Goal: Task Accomplishment & Management: Complete application form

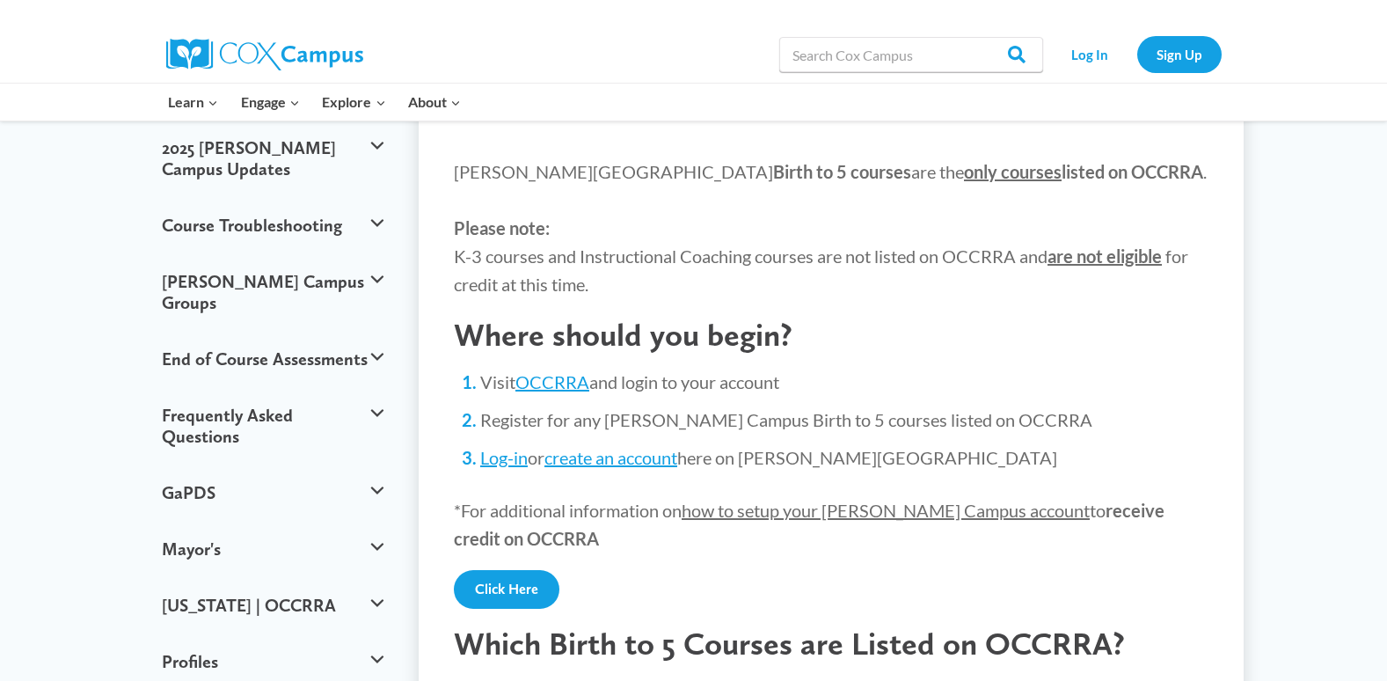
scroll to position [176, 0]
click at [503, 458] on link "Log-in" at bounding box center [503, 458] width 47 height 21
click at [555, 390] on link "OCCRRA" at bounding box center [552, 382] width 74 height 21
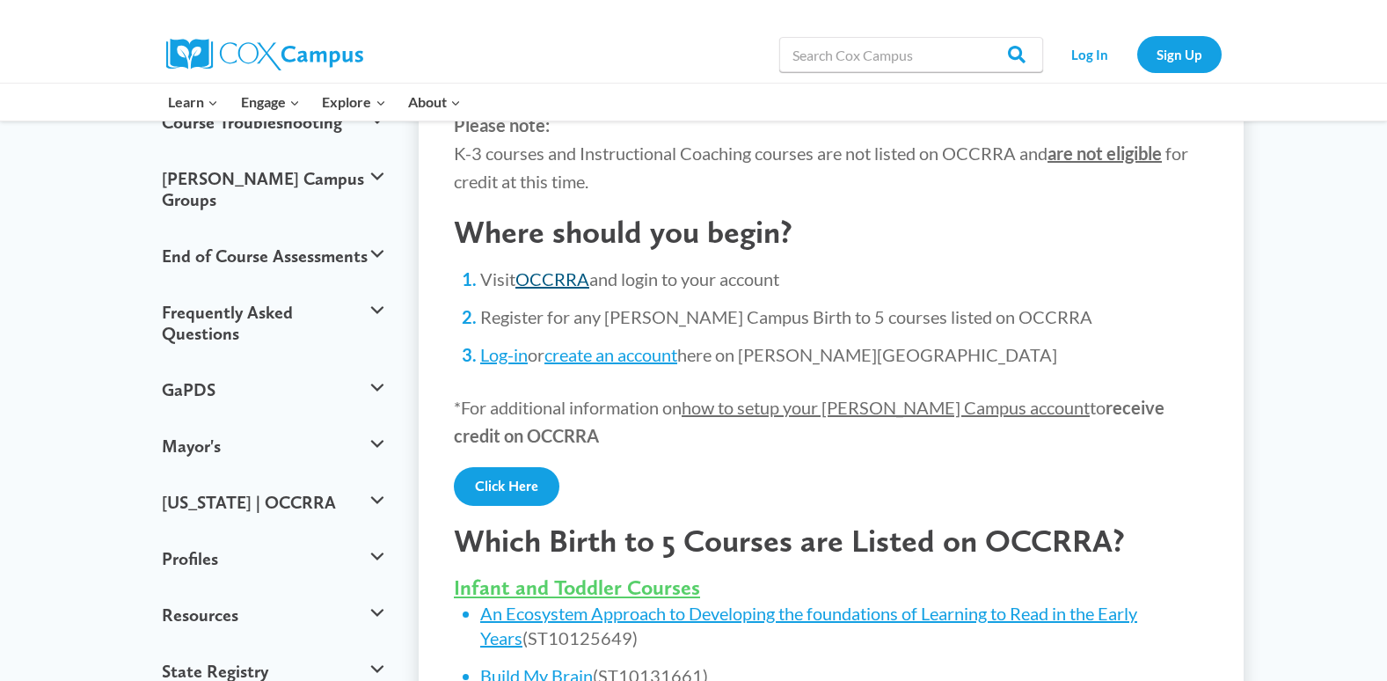
scroll to position [284, 0]
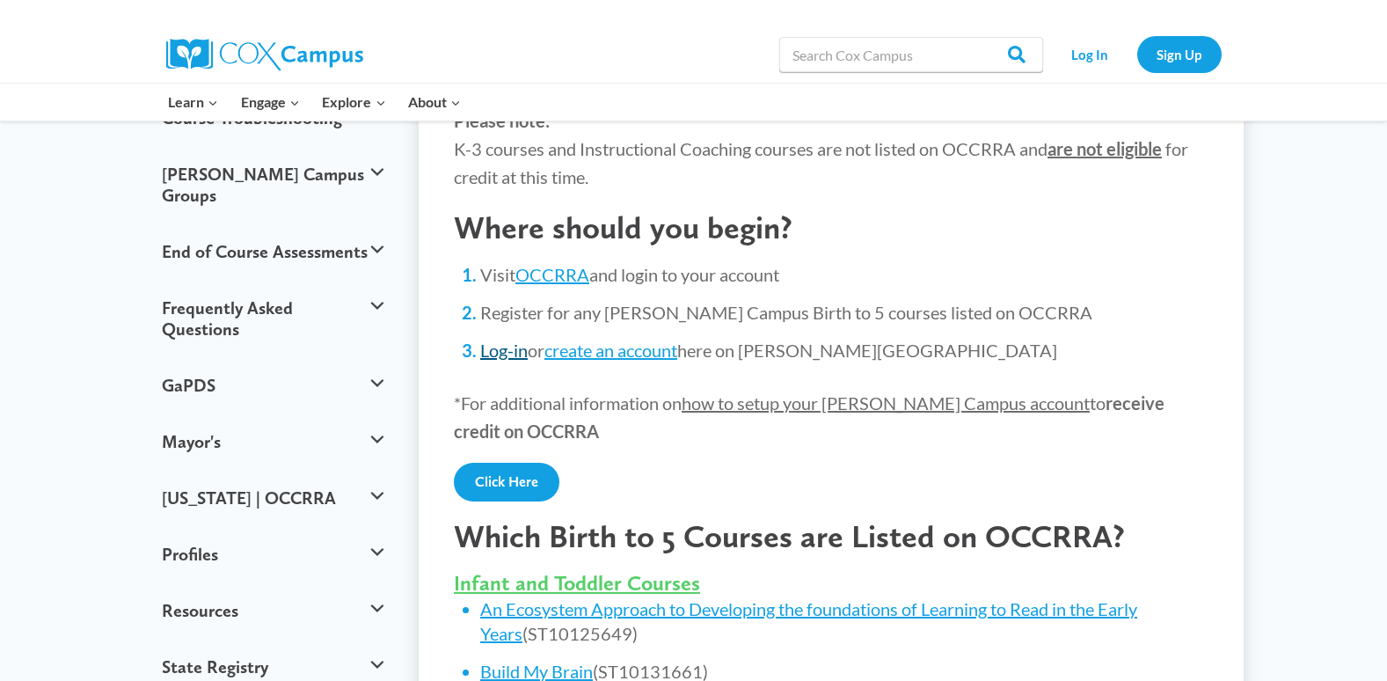
click at [503, 349] on link "Log-in" at bounding box center [503, 350] width 47 height 21
click at [557, 277] on link "OCCRRA" at bounding box center [552, 274] width 74 height 21
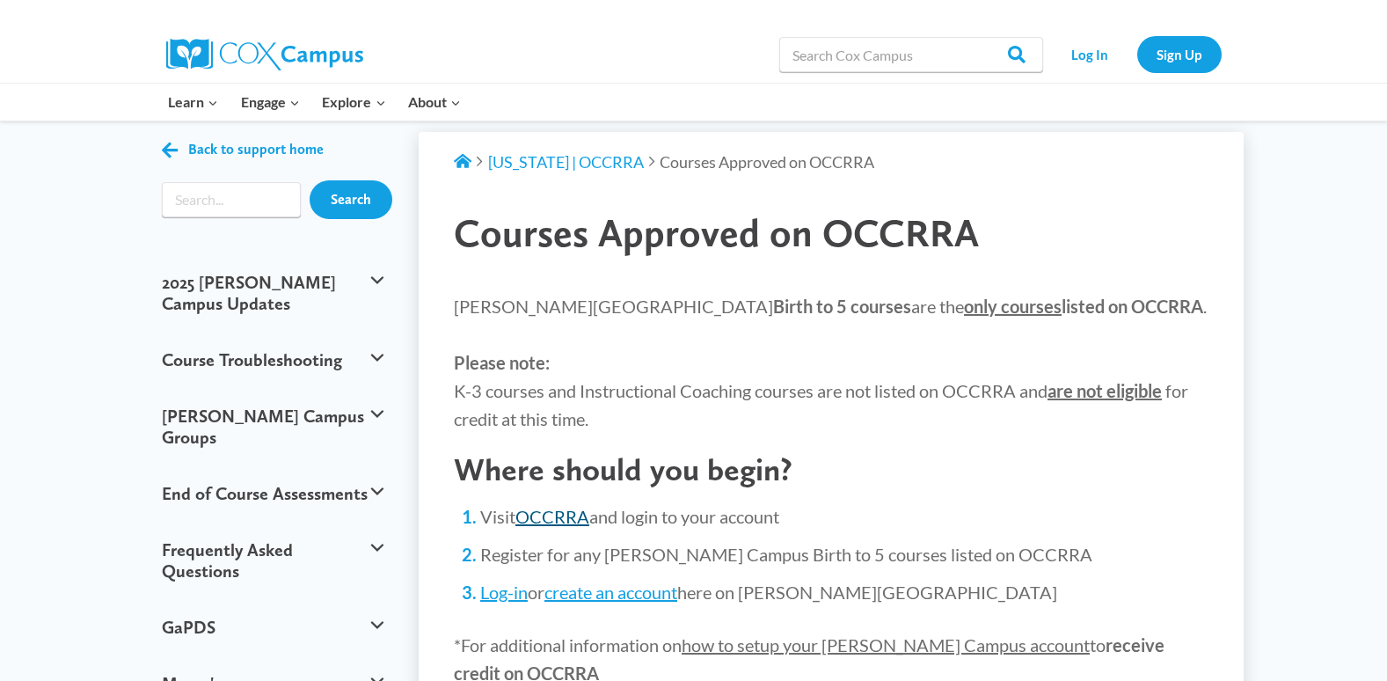
scroll to position [0, 0]
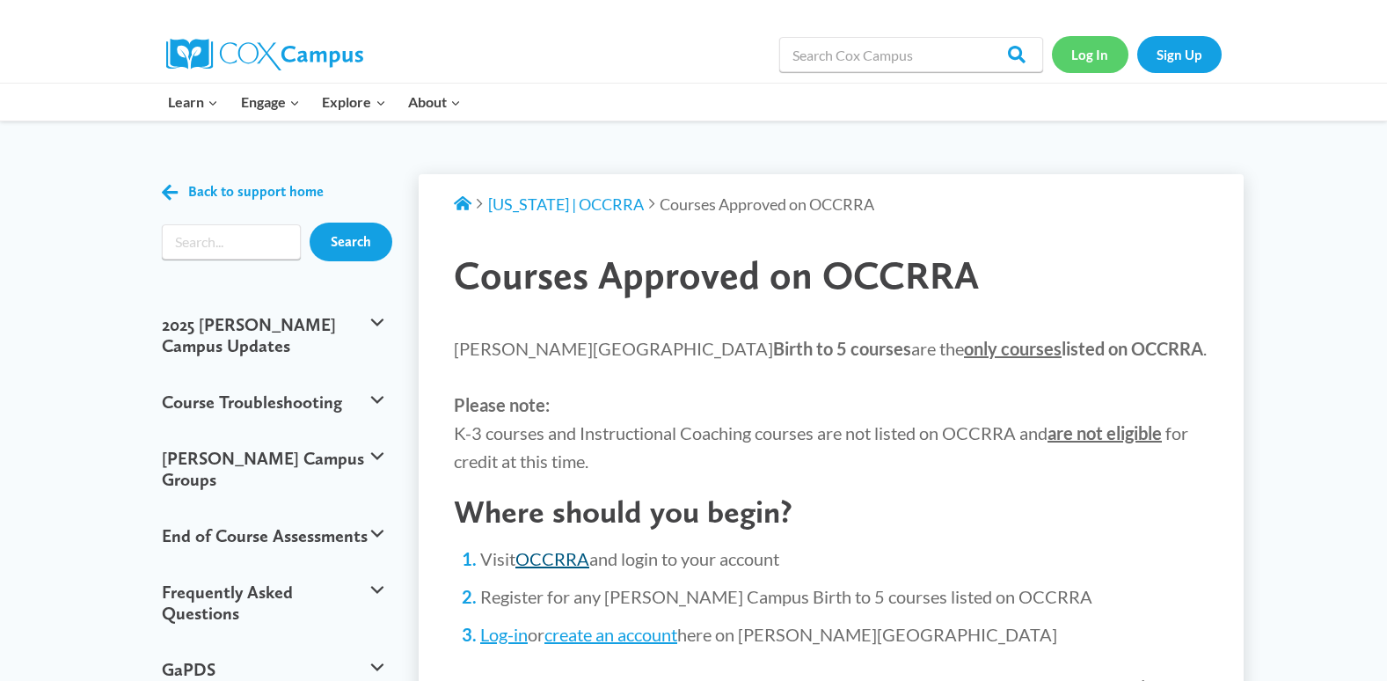
click at [1096, 69] on link "Log In" at bounding box center [1090, 54] width 77 height 36
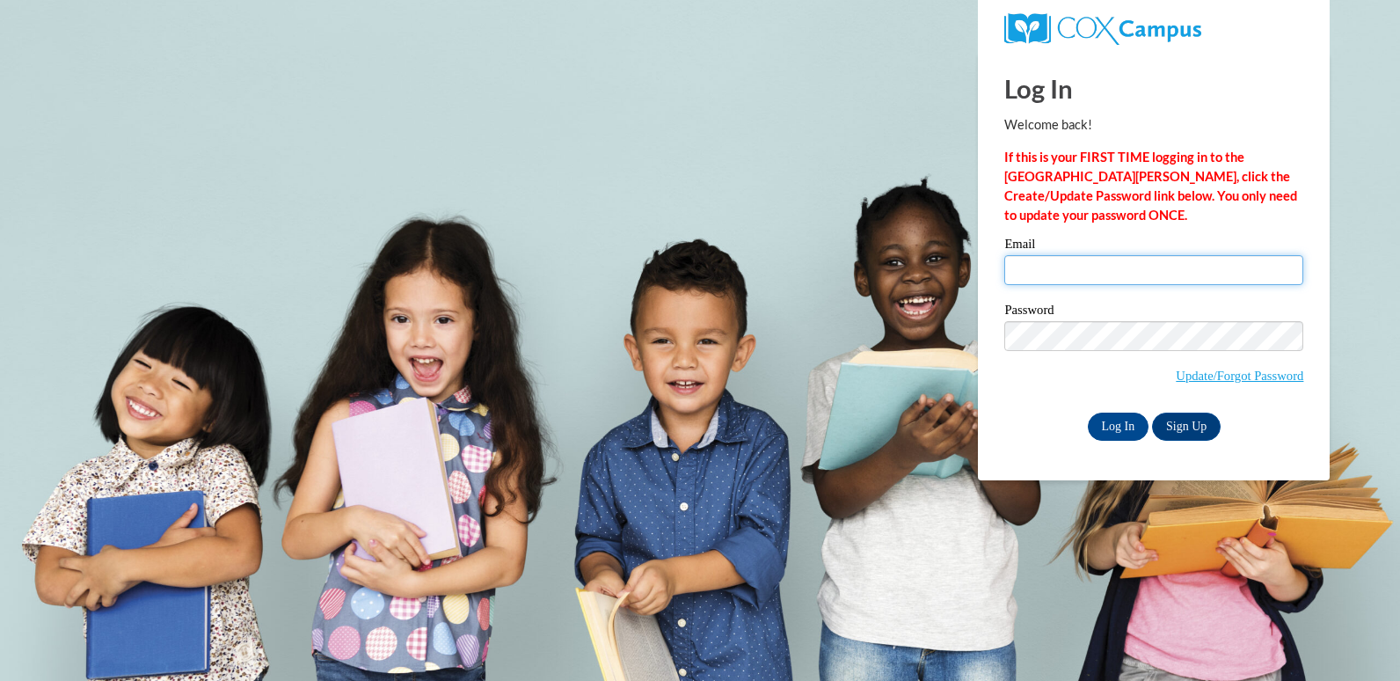
click at [1154, 260] on input "Email" at bounding box center [1153, 270] width 299 height 30
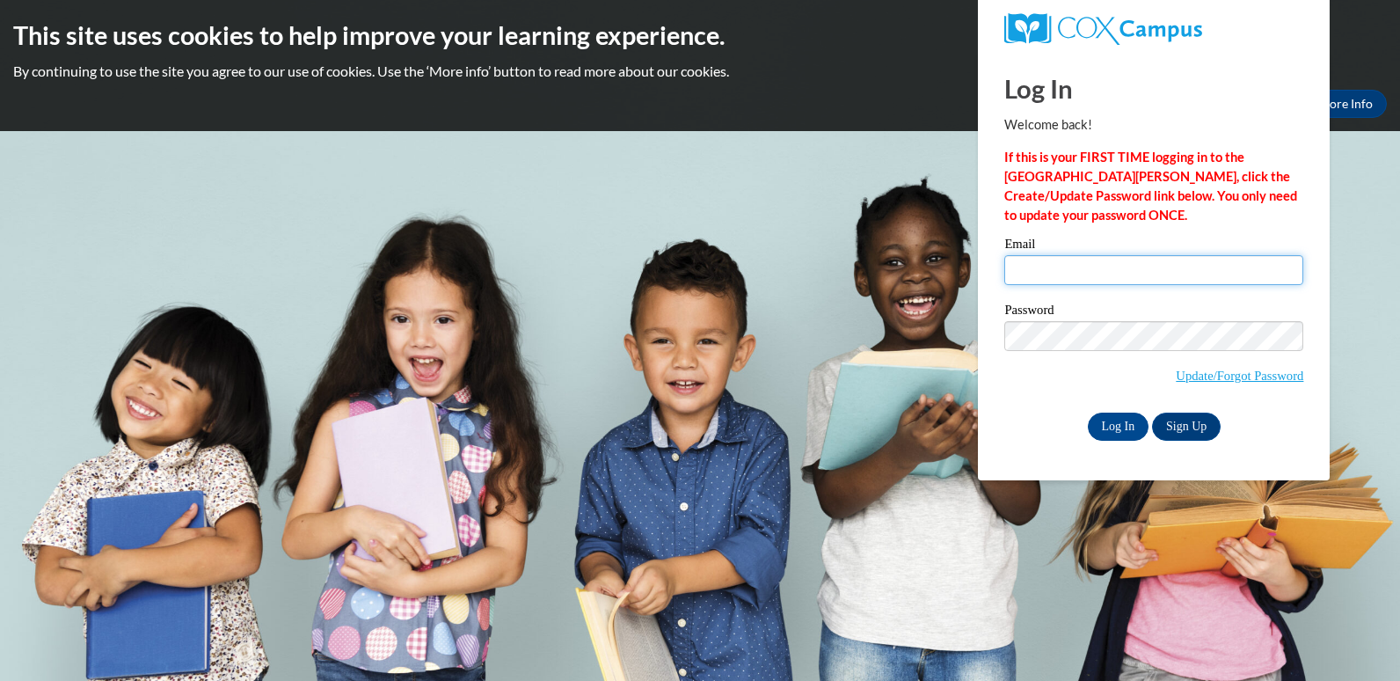
type input "[EMAIL_ADDRESS][DOMAIN_NAME]"
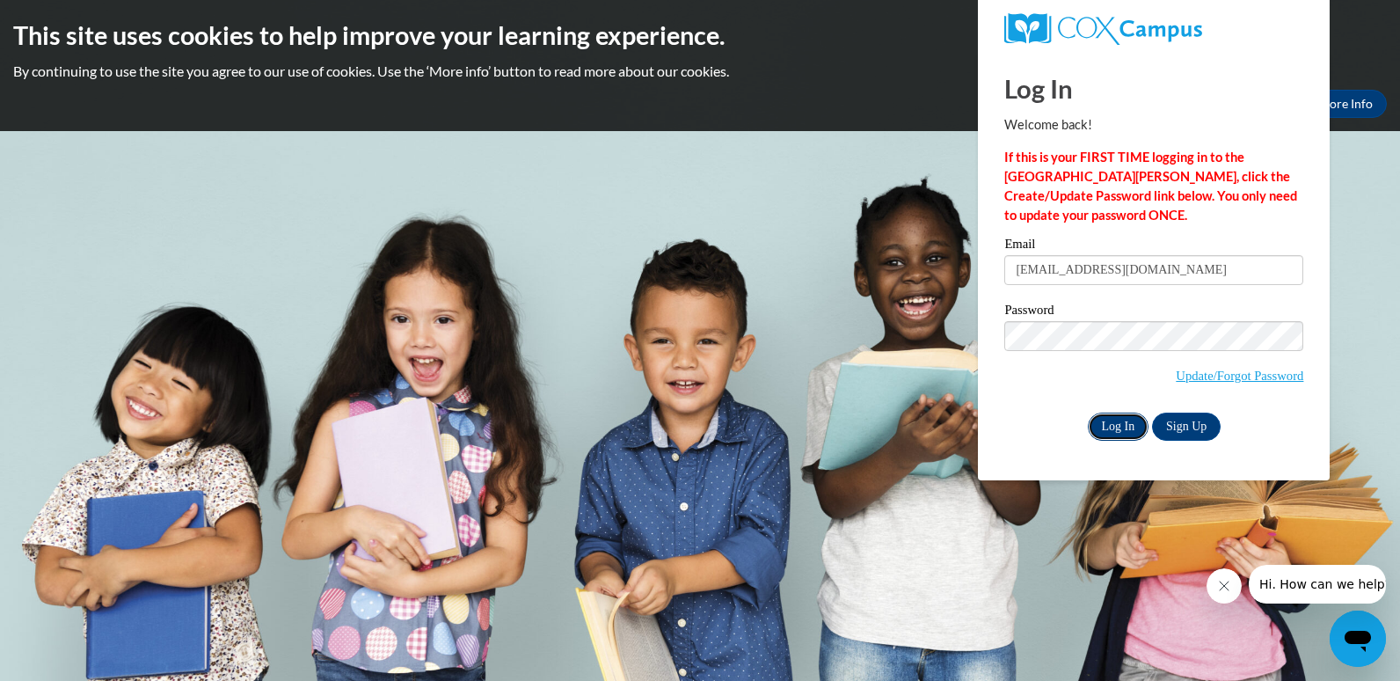
click at [1119, 428] on input "Log In" at bounding box center [1119, 427] width 62 height 28
click at [1128, 423] on input "Log In" at bounding box center [1119, 427] width 62 height 28
click at [1176, 380] on link "Update/Forgot Password" at bounding box center [1240, 376] width 128 height 14
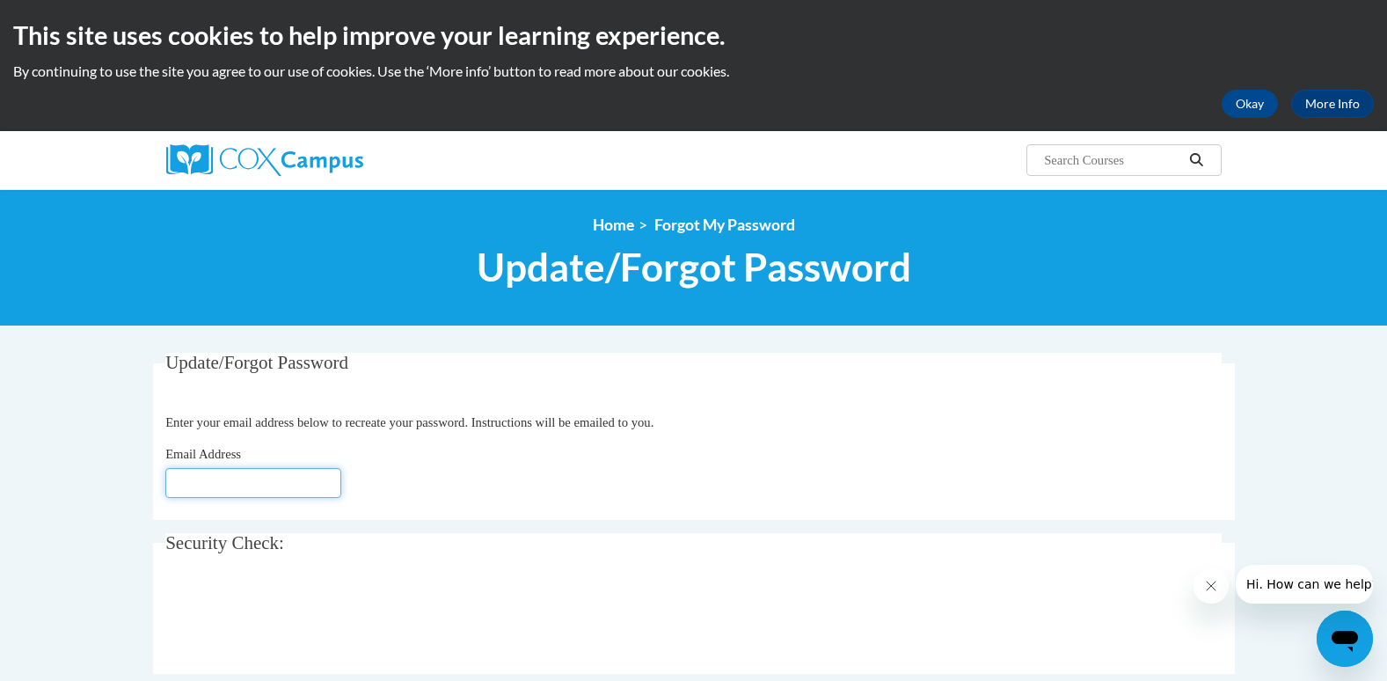
click at [299, 489] on input "Email Address" at bounding box center [253, 483] width 176 height 30
type input "andrea28690@gmail.com"
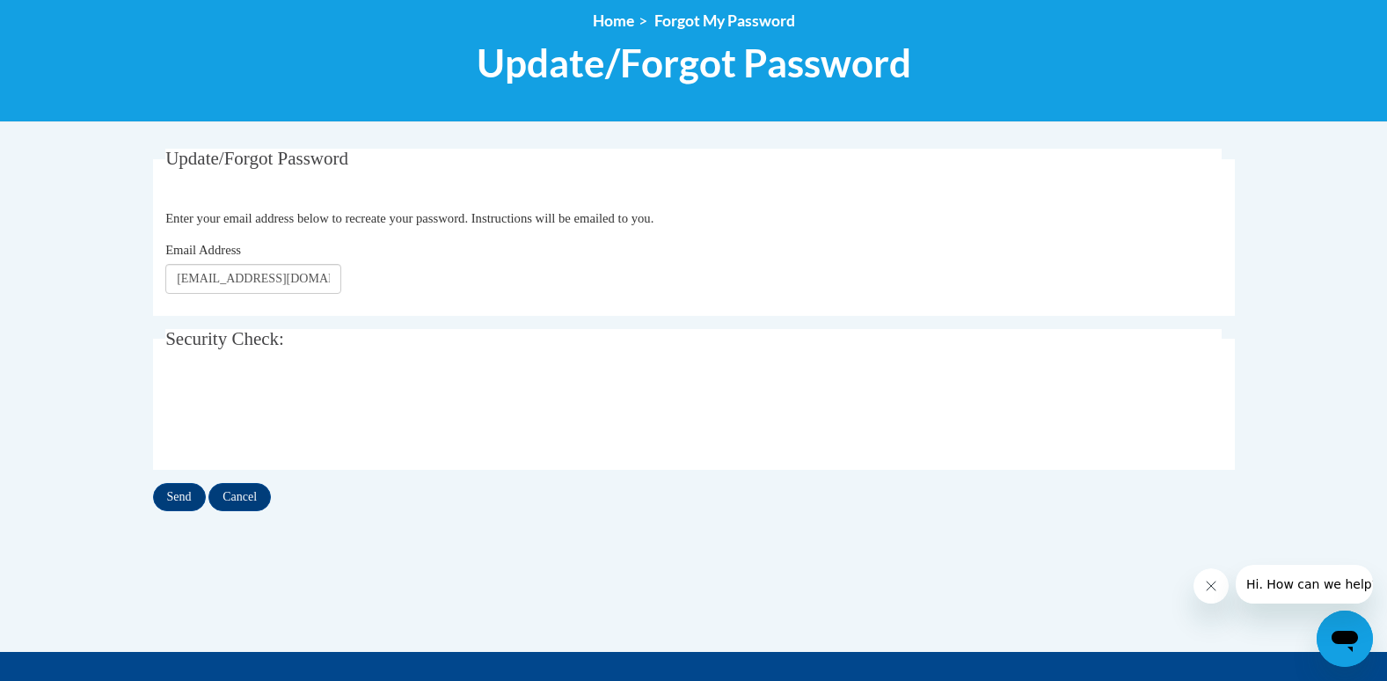
scroll to position [230, 0]
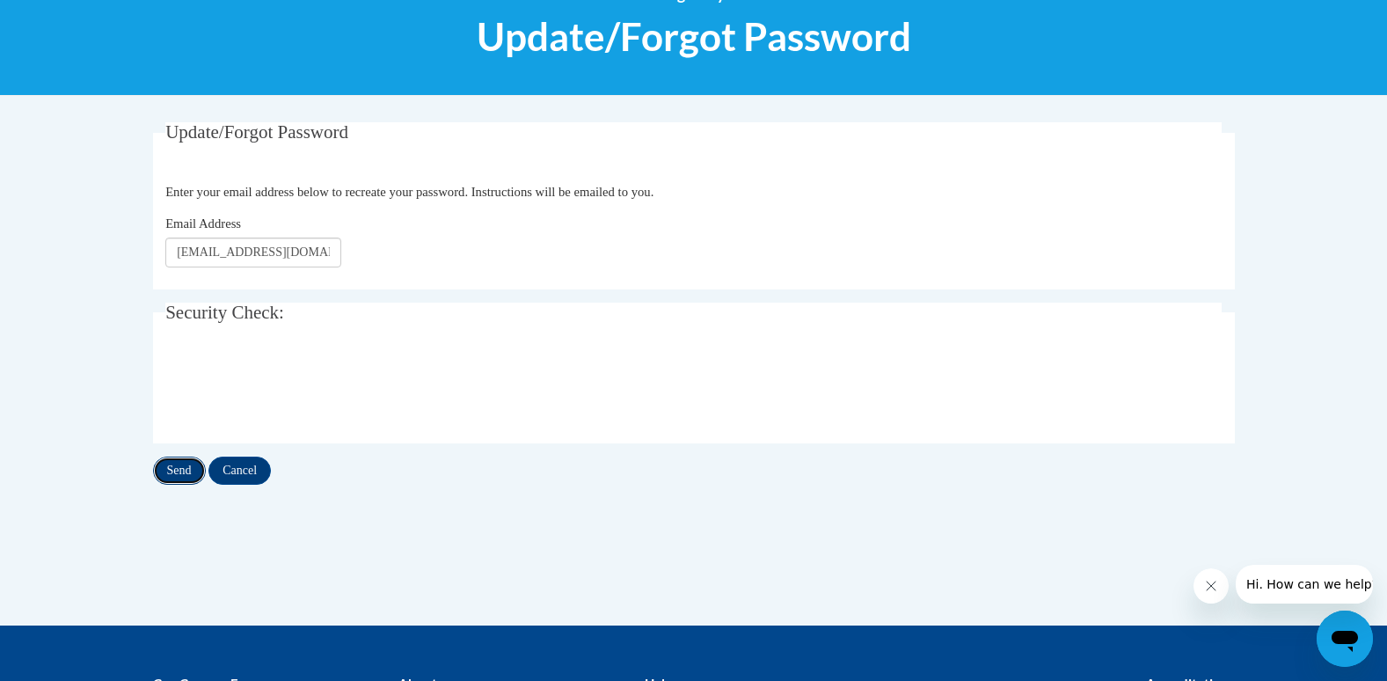
click at [180, 468] on input "Send" at bounding box center [179, 471] width 53 height 28
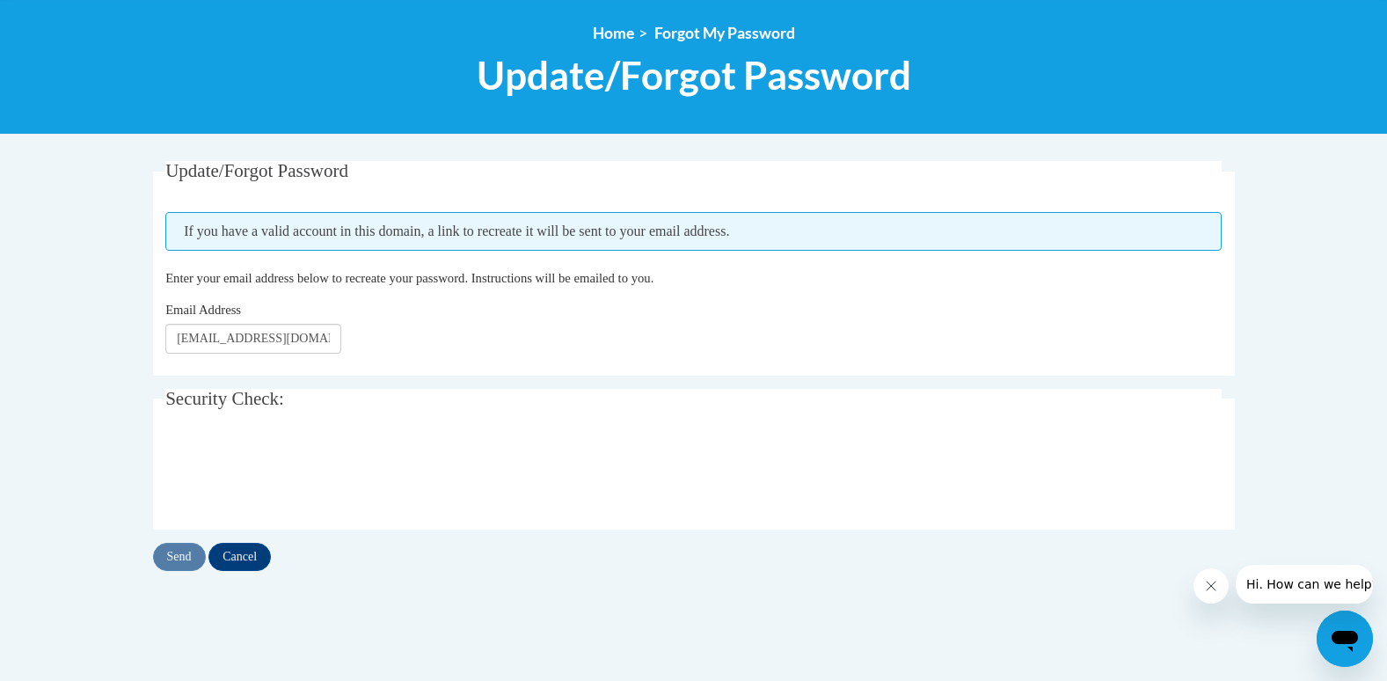
scroll to position [237, 0]
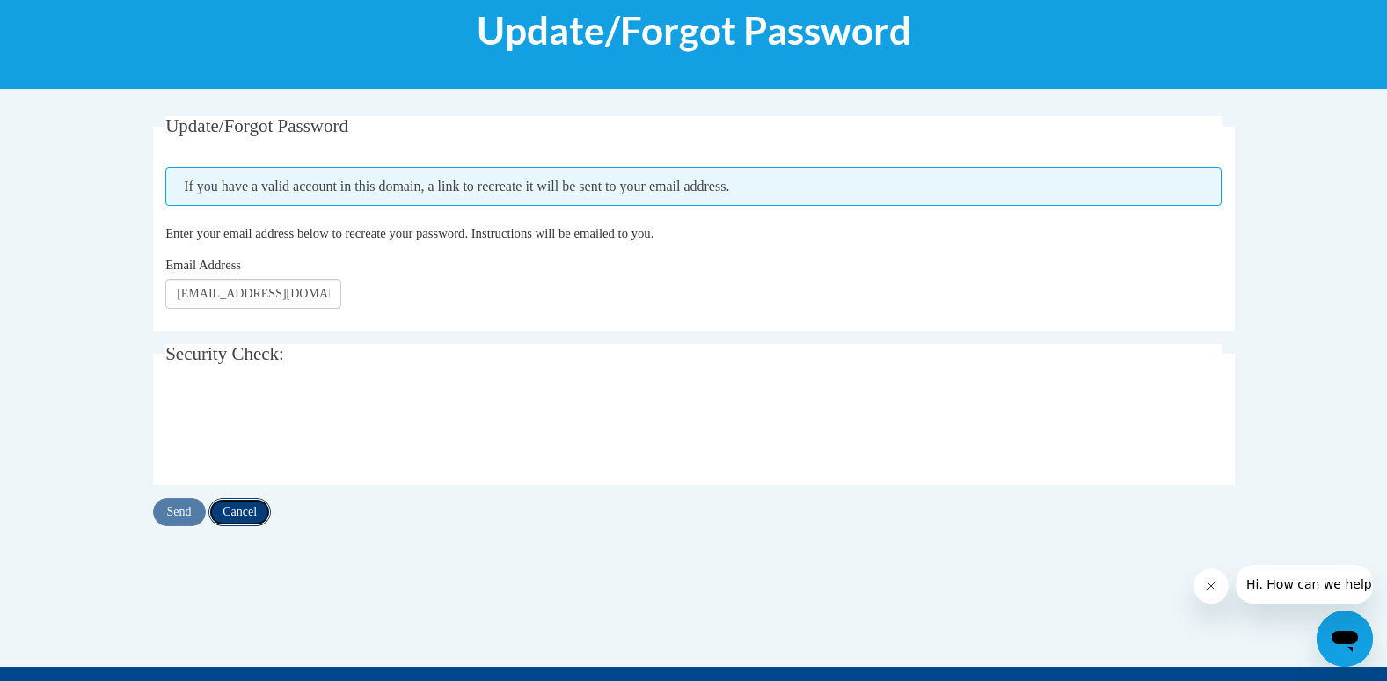
click at [223, 513] on input "Cancel" at bounding box center [239, 512] width 62 height 28
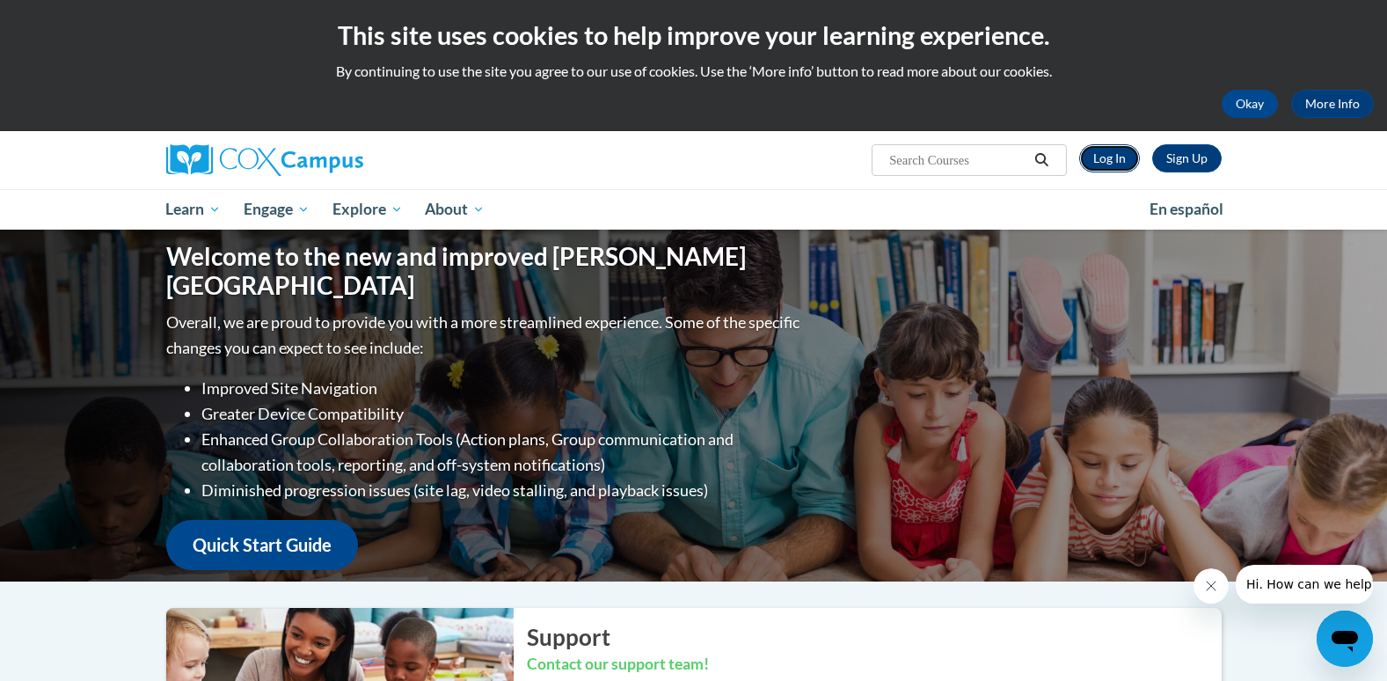
click at [1114, 161] on link "Log In" at bounding box center [1109, 158] width 61 height 28
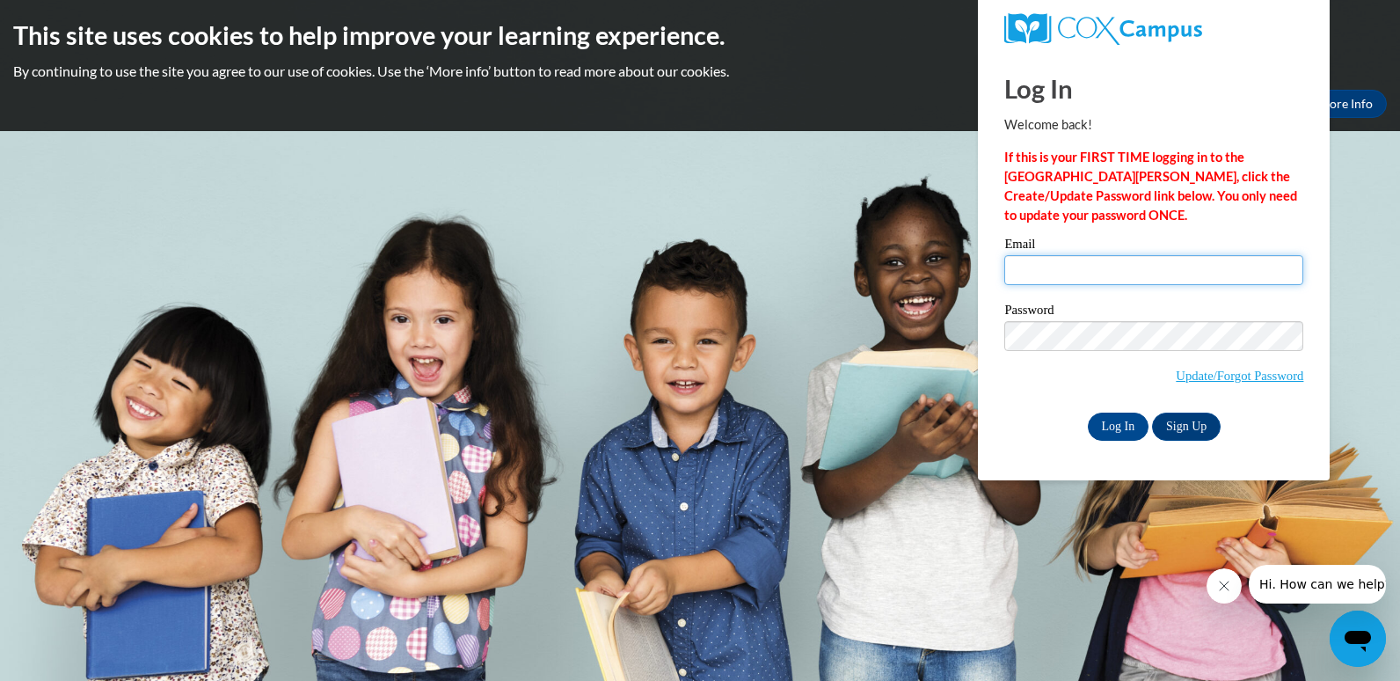
type input "andrea28690@gmail.com"
click at [1314, 327] on div "Please enter your email! Please enter your password! Email andrea28690@gmail.co…" at bounding box center [1153, 338] width 325 height 202
click at [1121, 426] on input "Log In" at bounding box center [1119, 427] width 62 height 28
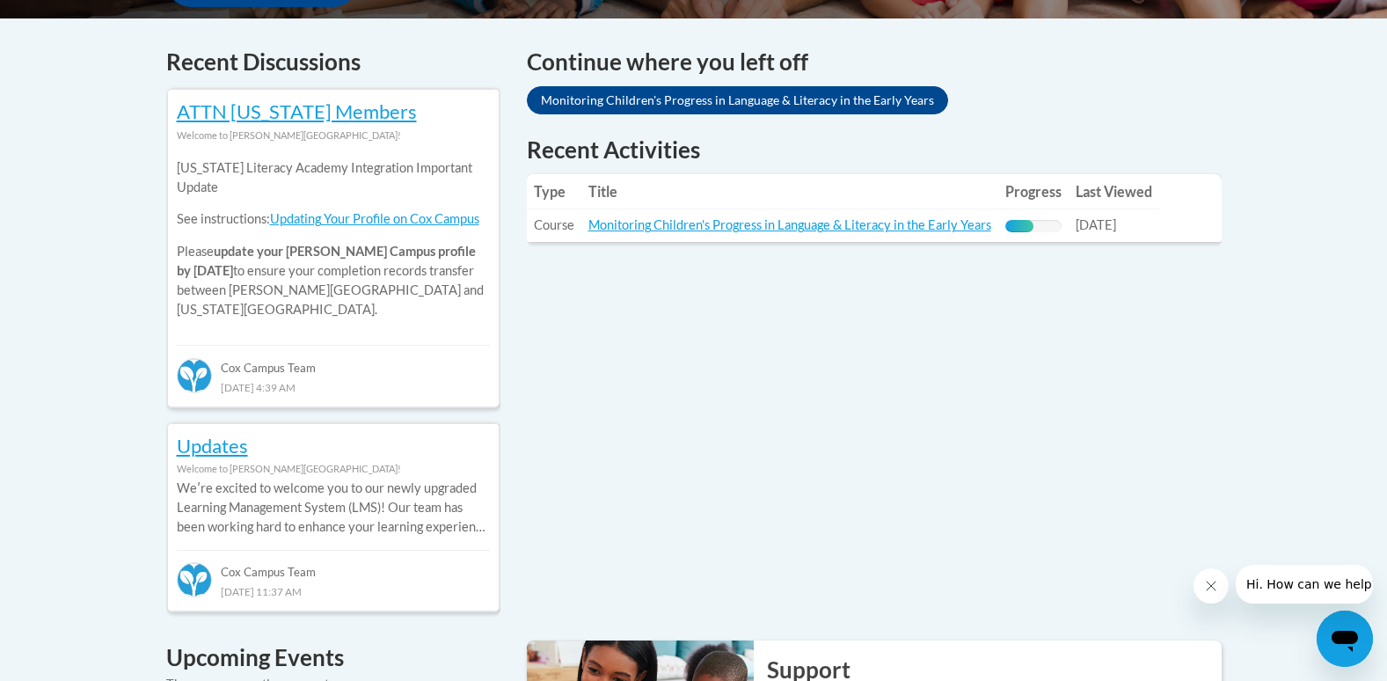
scroll to position [735, 0]
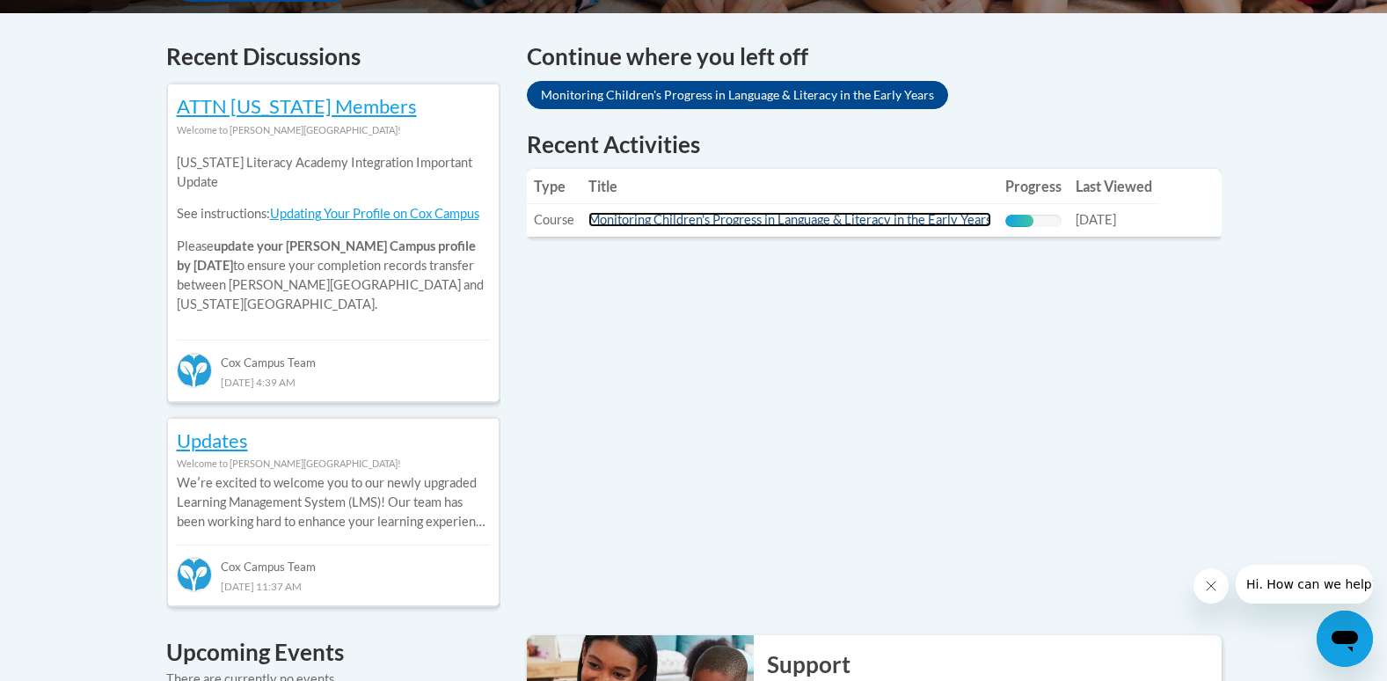
click at [906, 218] on link "Monitoring Children's Progress in Language & Literacy in the Early Years" at bounding box center [789, 219] width 403 height 15
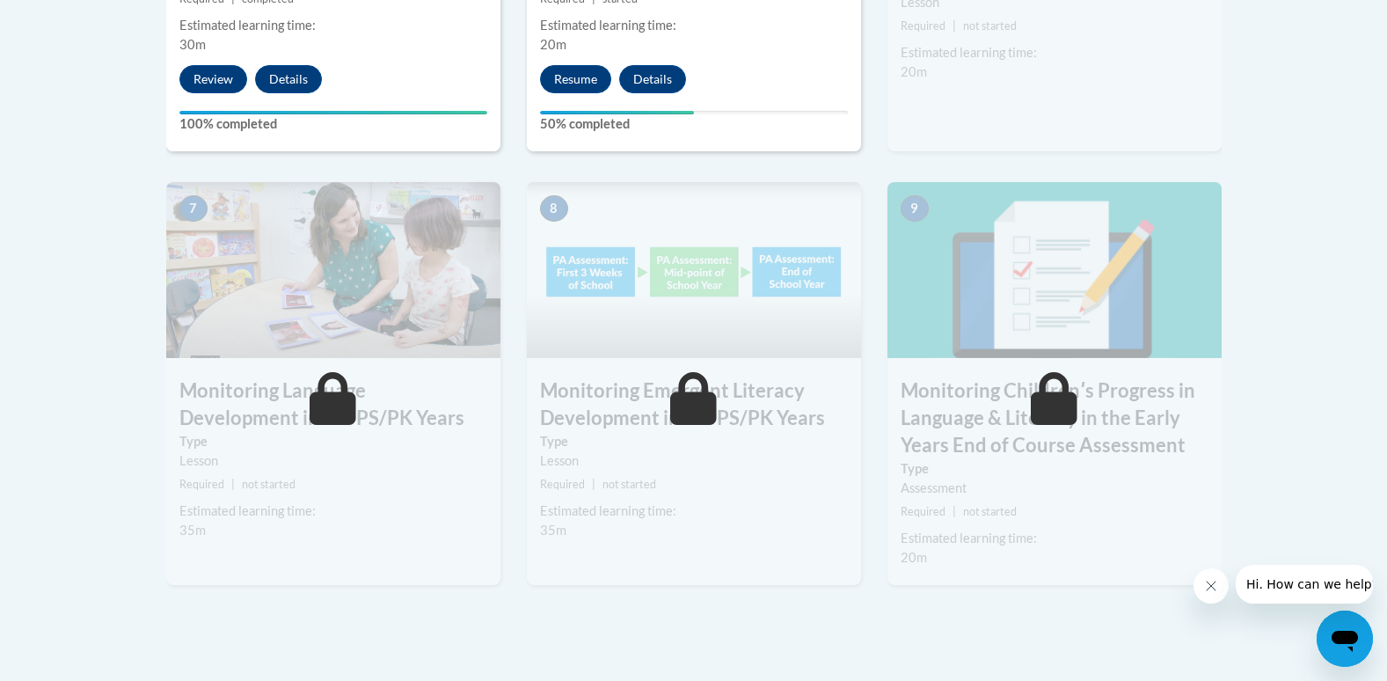
scroll to position [1343, 0]
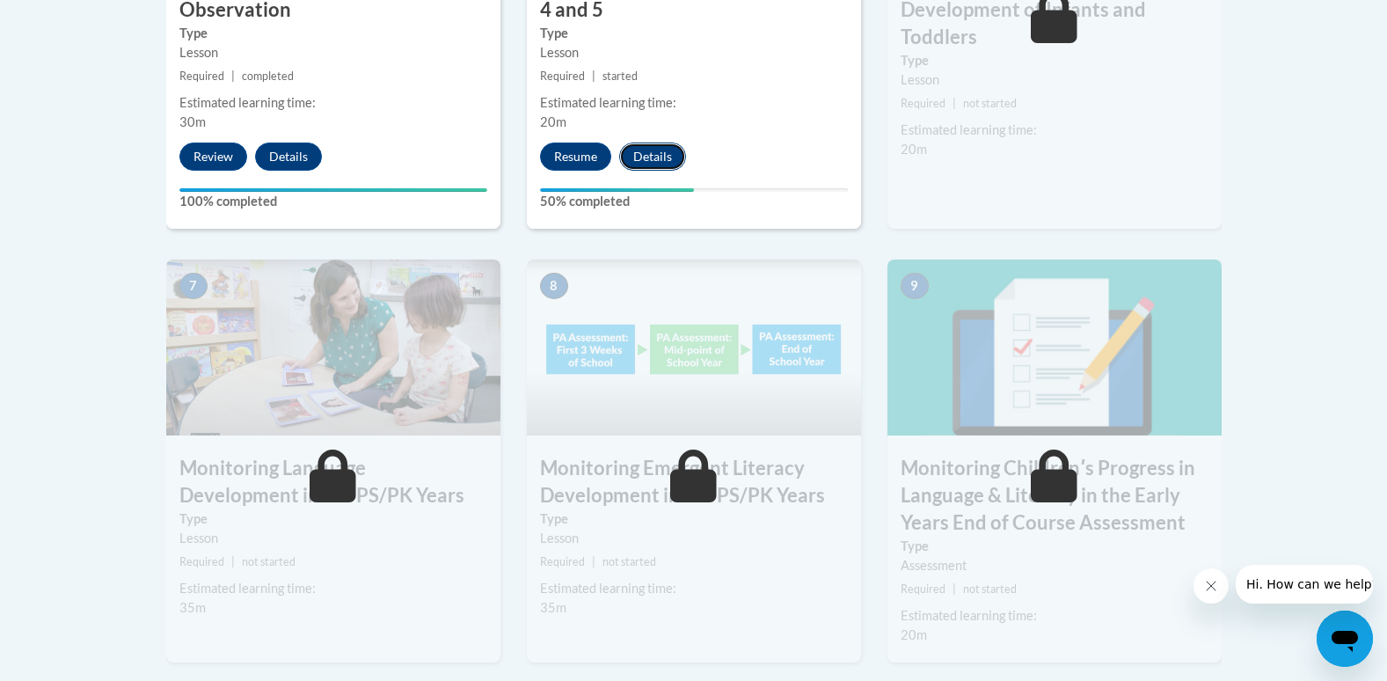
click at [668, 150] on button "Details" at bounding box center [652, 156] width 67 height 28
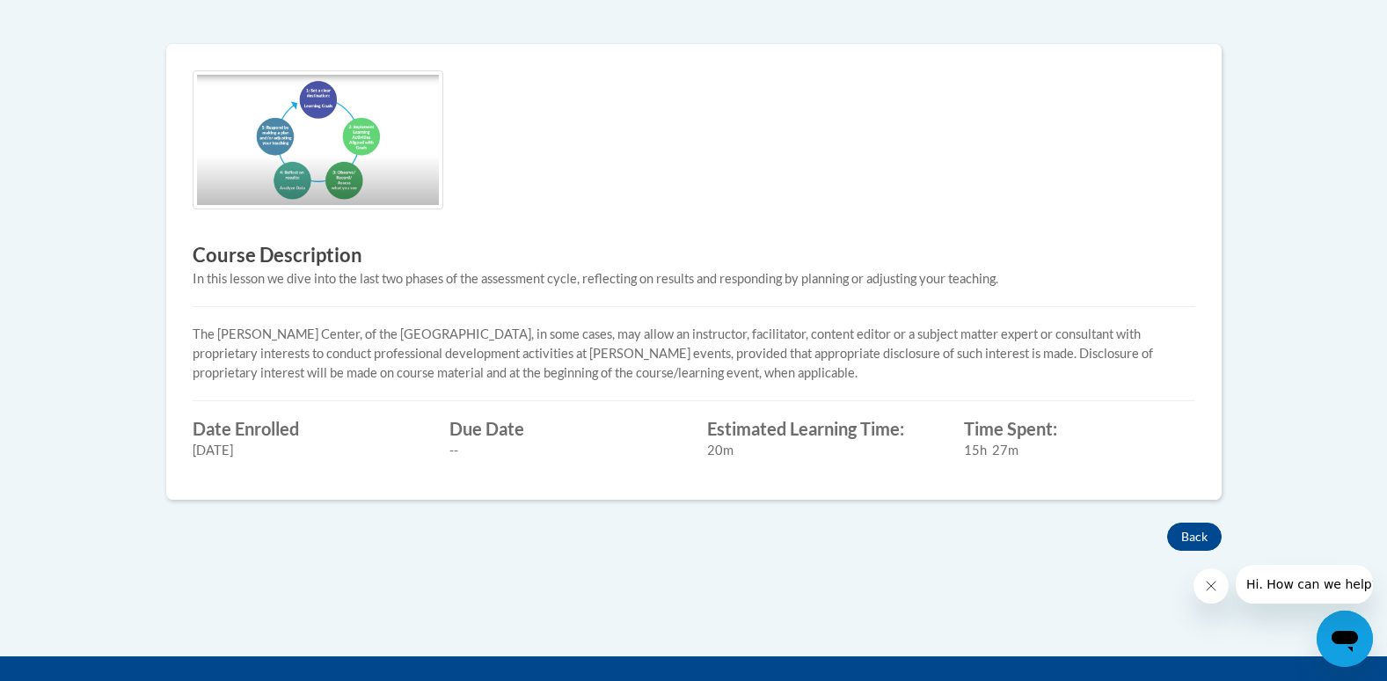
scroll to position [532, 0]
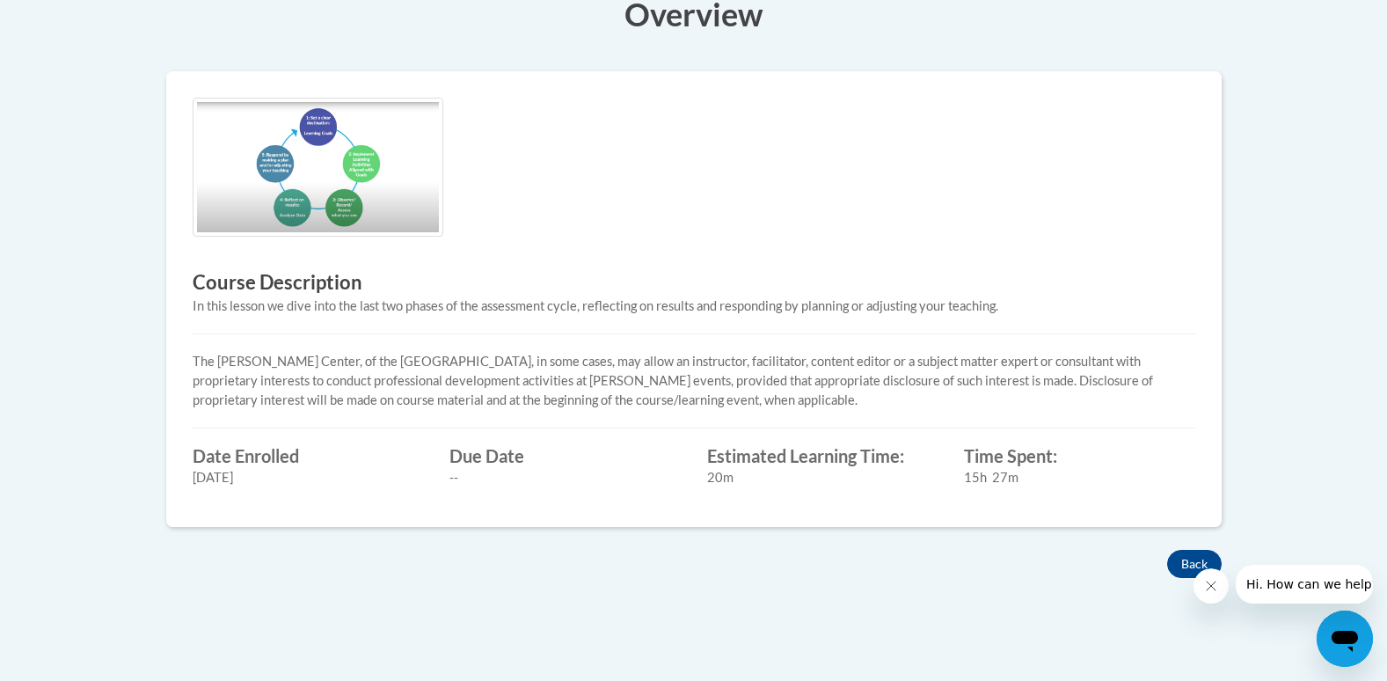
click at [1223, 594] on button "Close message from company" at bounding box center [1210, 585] width 35 height 35
click at [1198, 564] on button "Back" at bounding box center [1194, 564] width 55 height 28
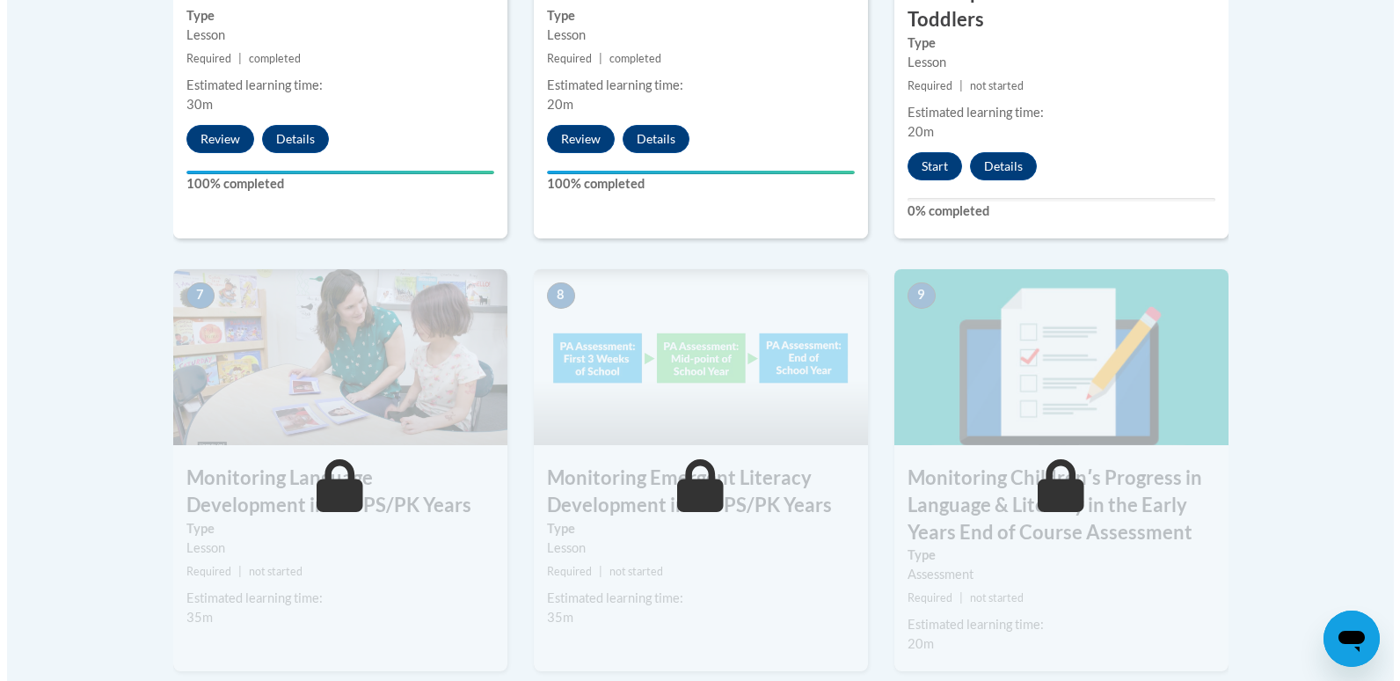
scroll to position [1346, 0]
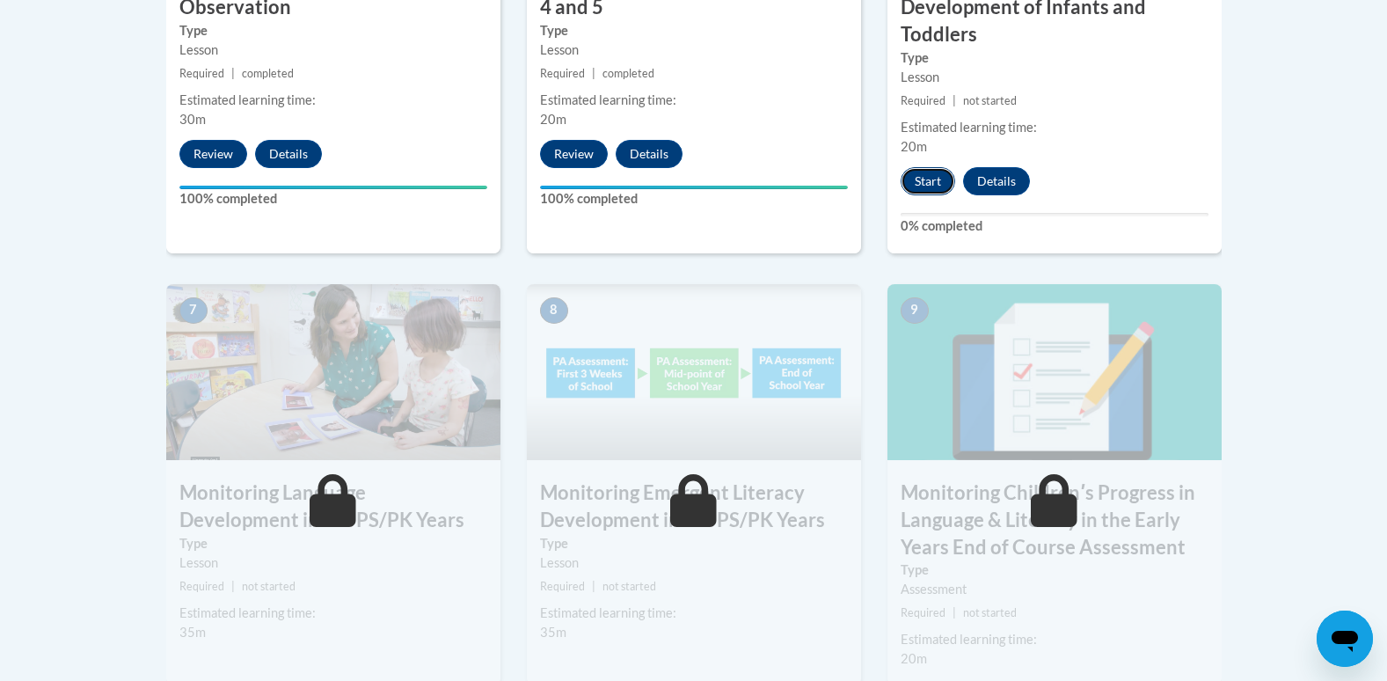
click at [934, 185] on button "Start" at bounding box center [928, 181] width 55 height 28
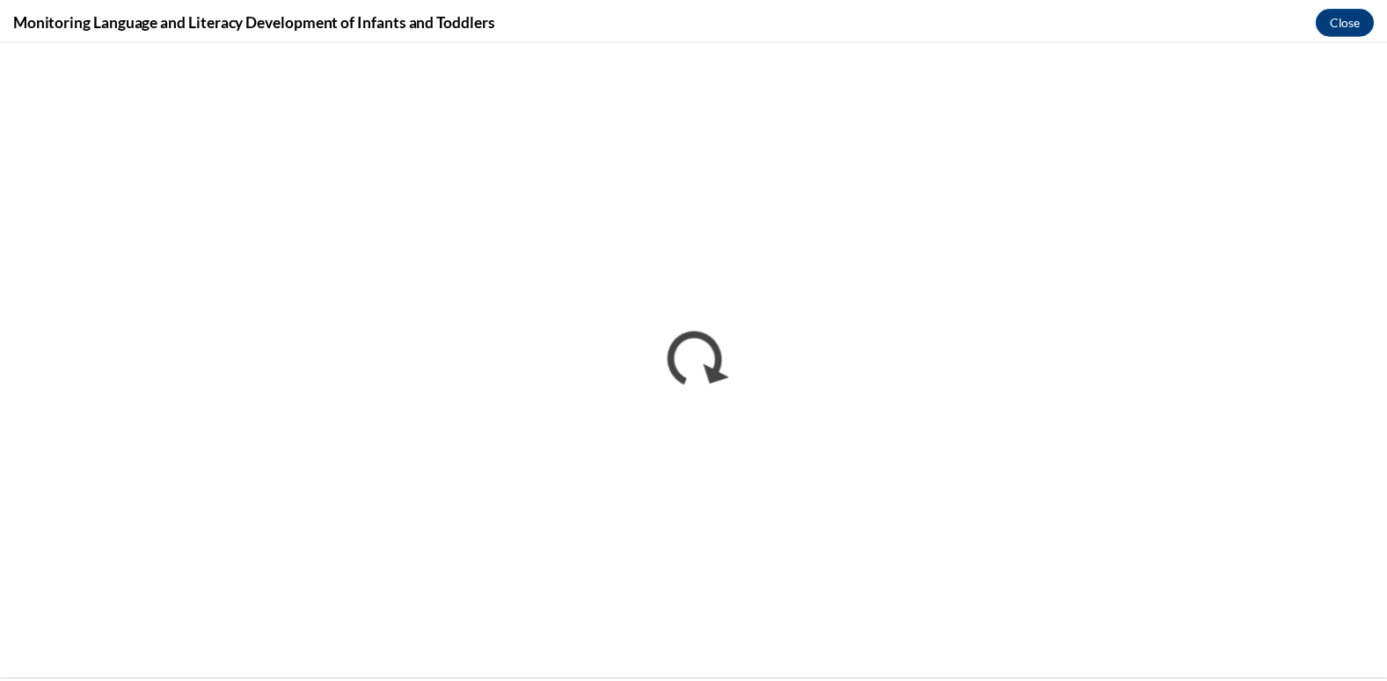
scroll to position [0, 0]
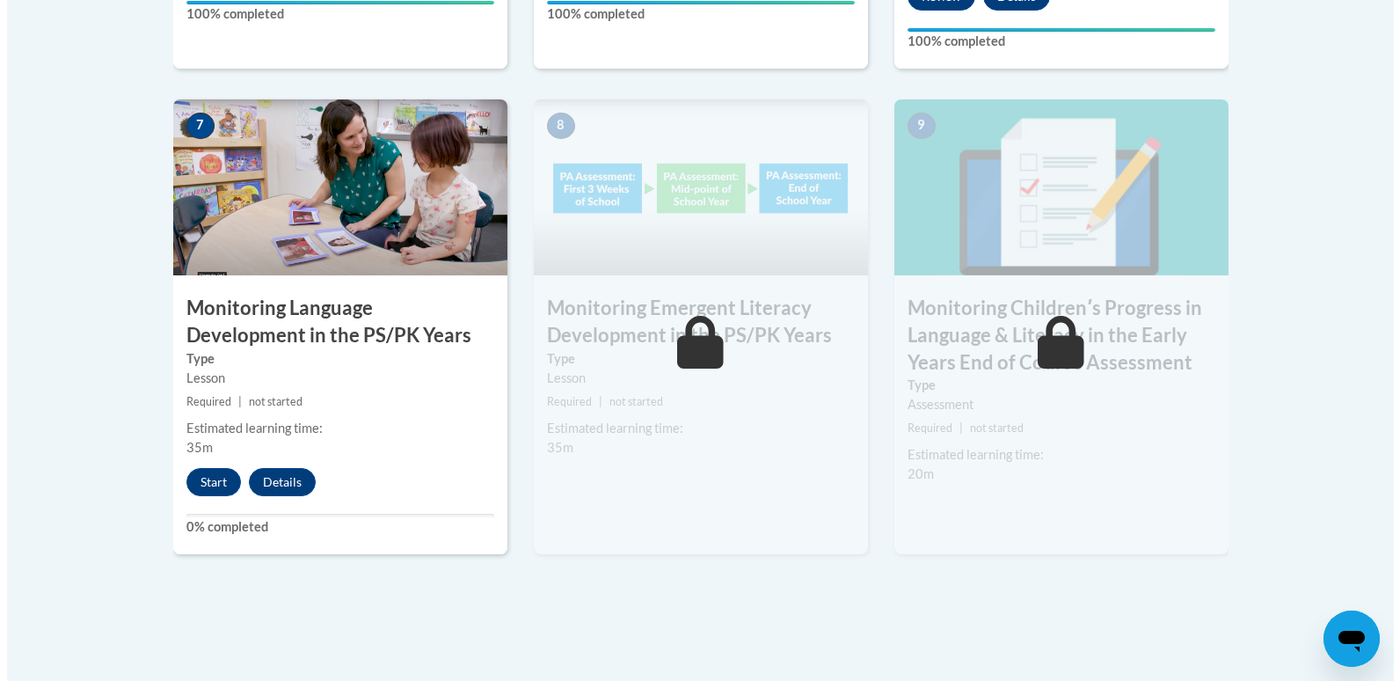
scroll to position [1534, 0]
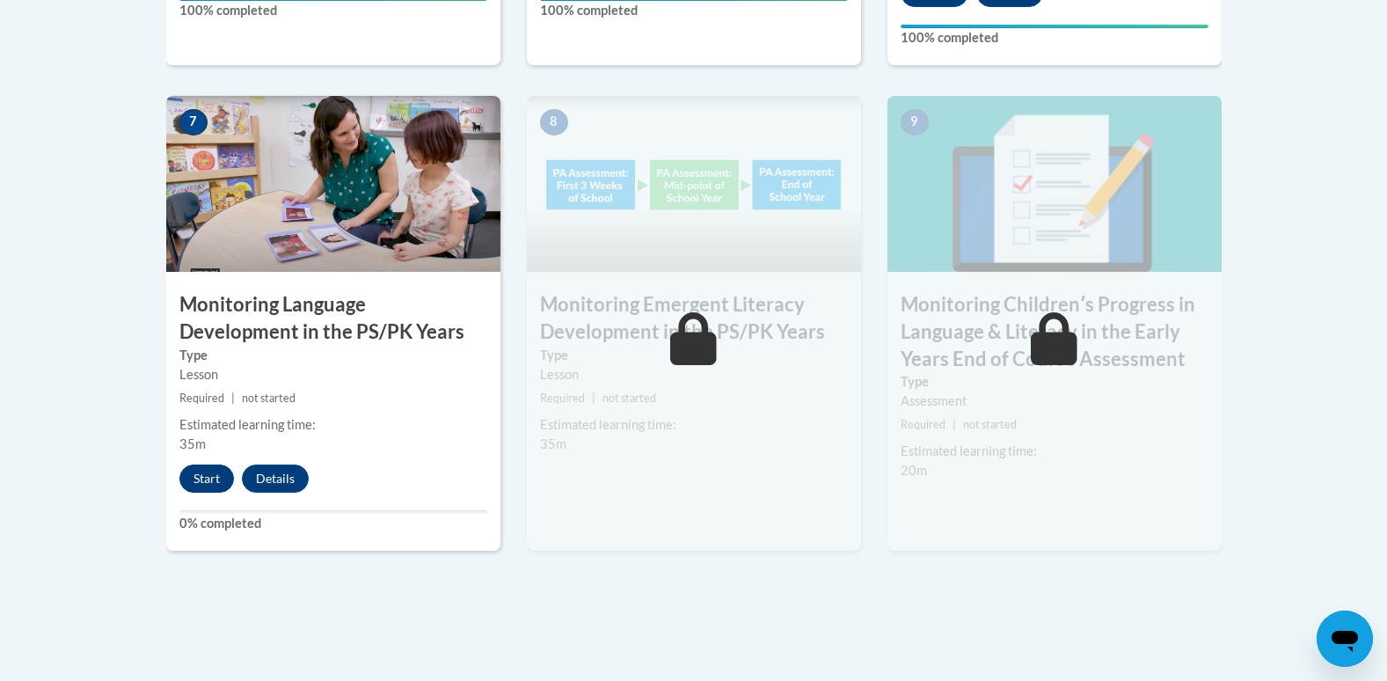
click at [206, 492] on button "Start" at bounding box center [206, 478] width 55 height 28
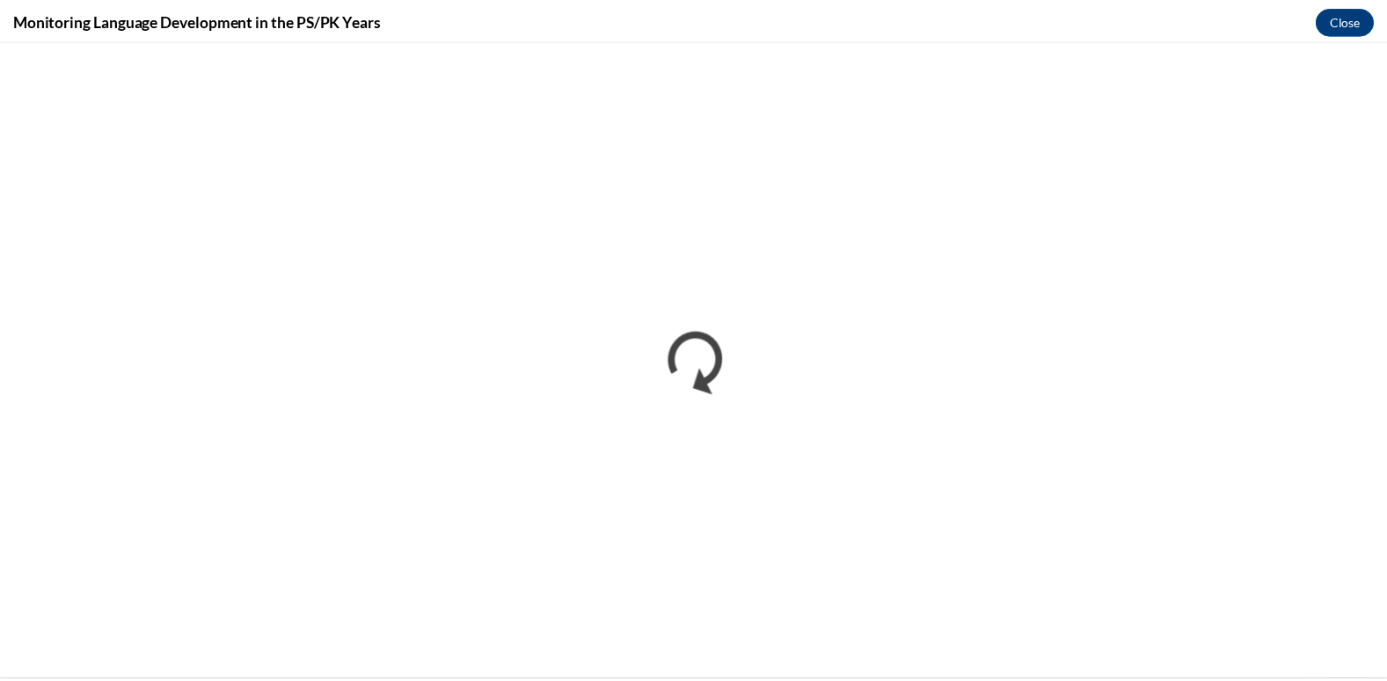
scroll to position [0, 0]
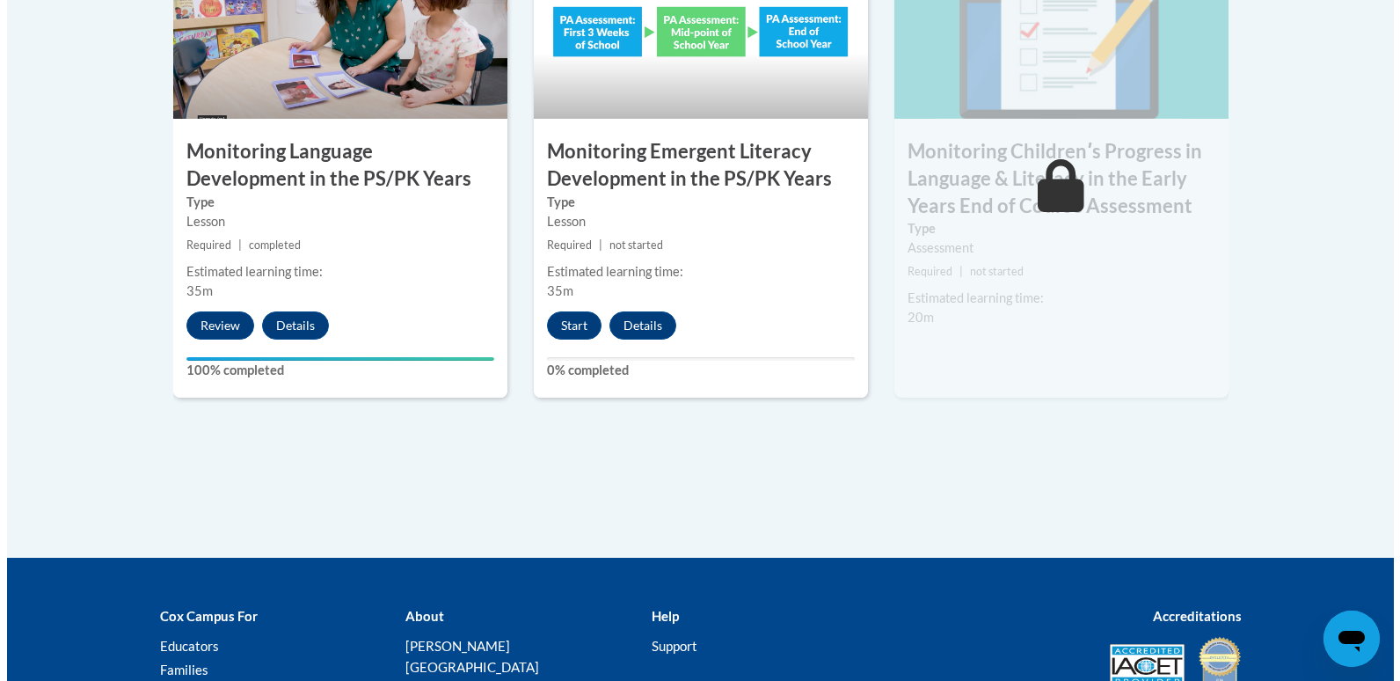
scroll to position [1684, 0]
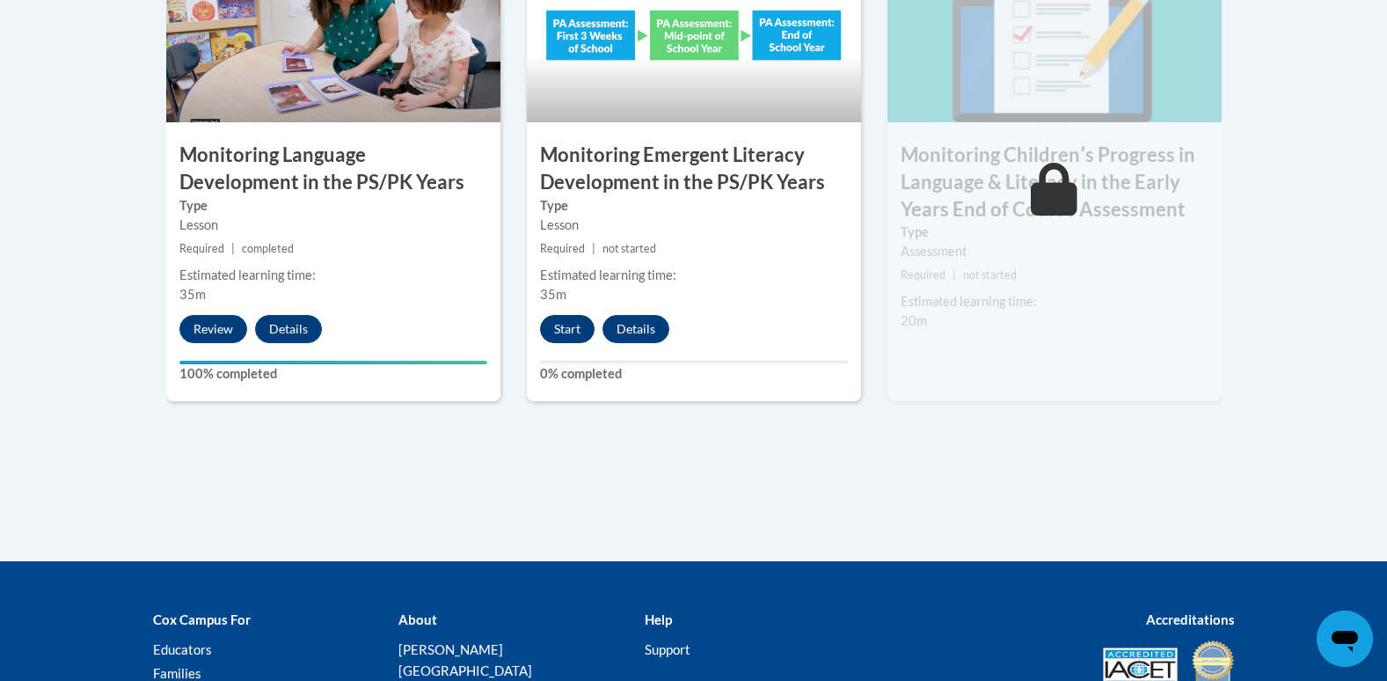
click at [571, 323] on button "Start" at bounding box center [567, 329] width 55 height 28
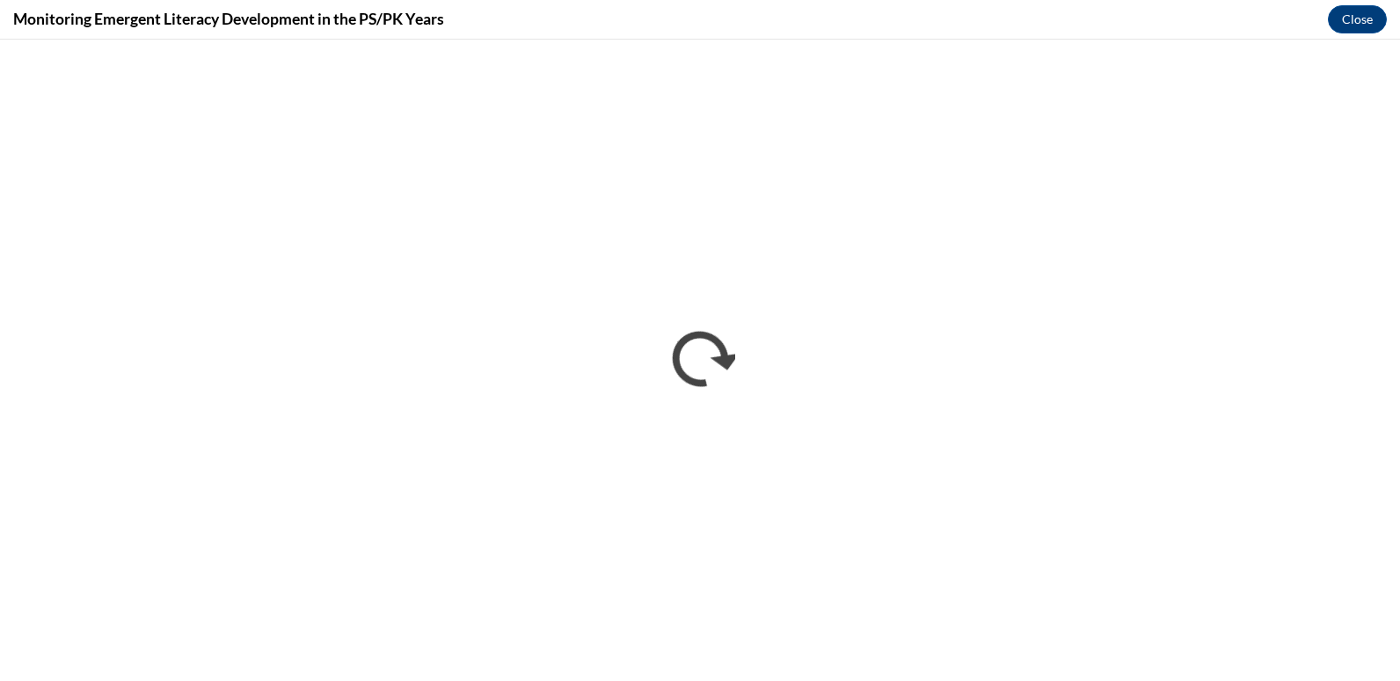
scroll to position [0, 0]
